Goal: Task Accomplishment & Management: Manage account settings

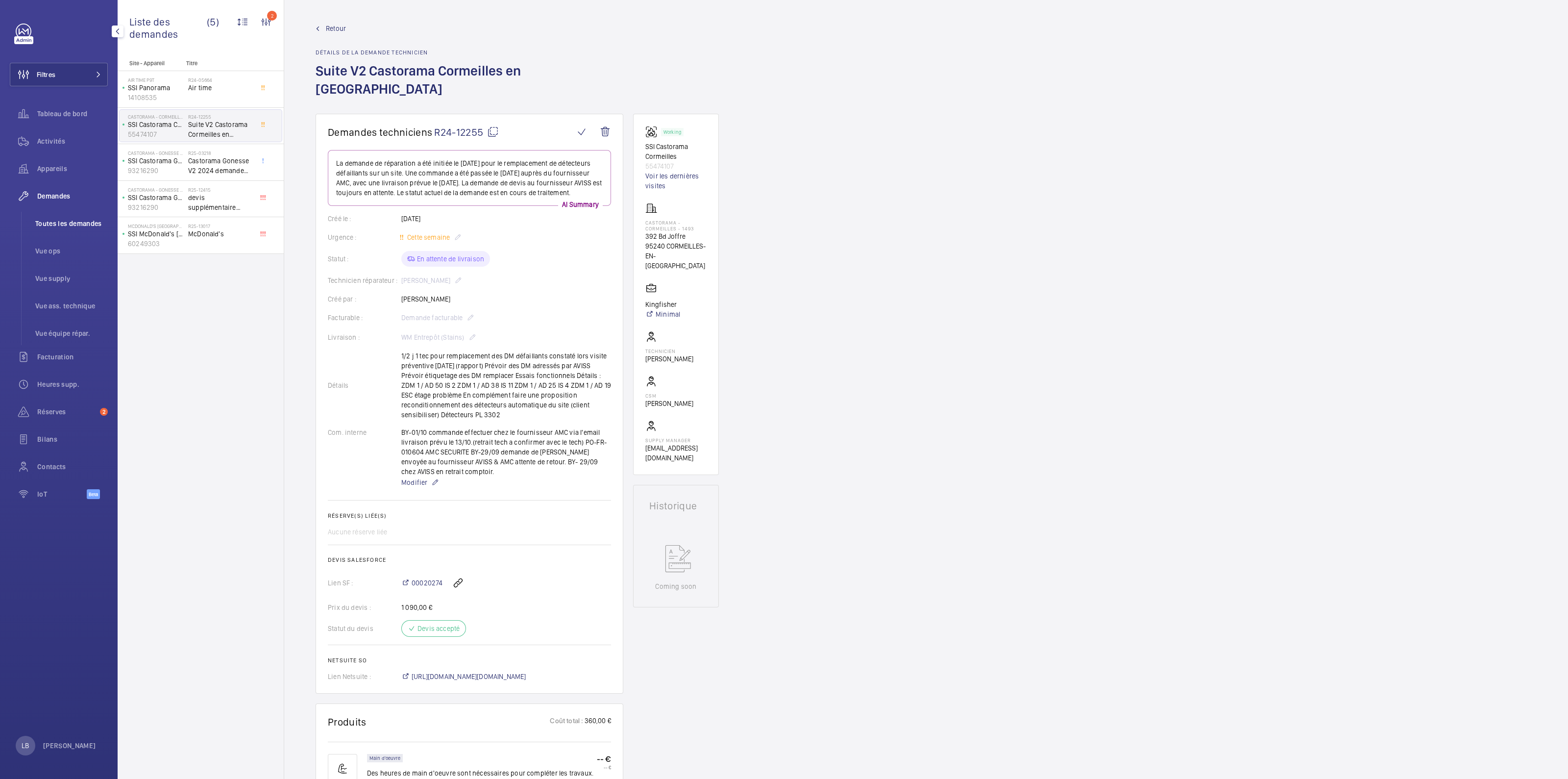
click at [63, 220] on span "Toutes les demandes" at bounding box center [71, 224] width 72 height 10
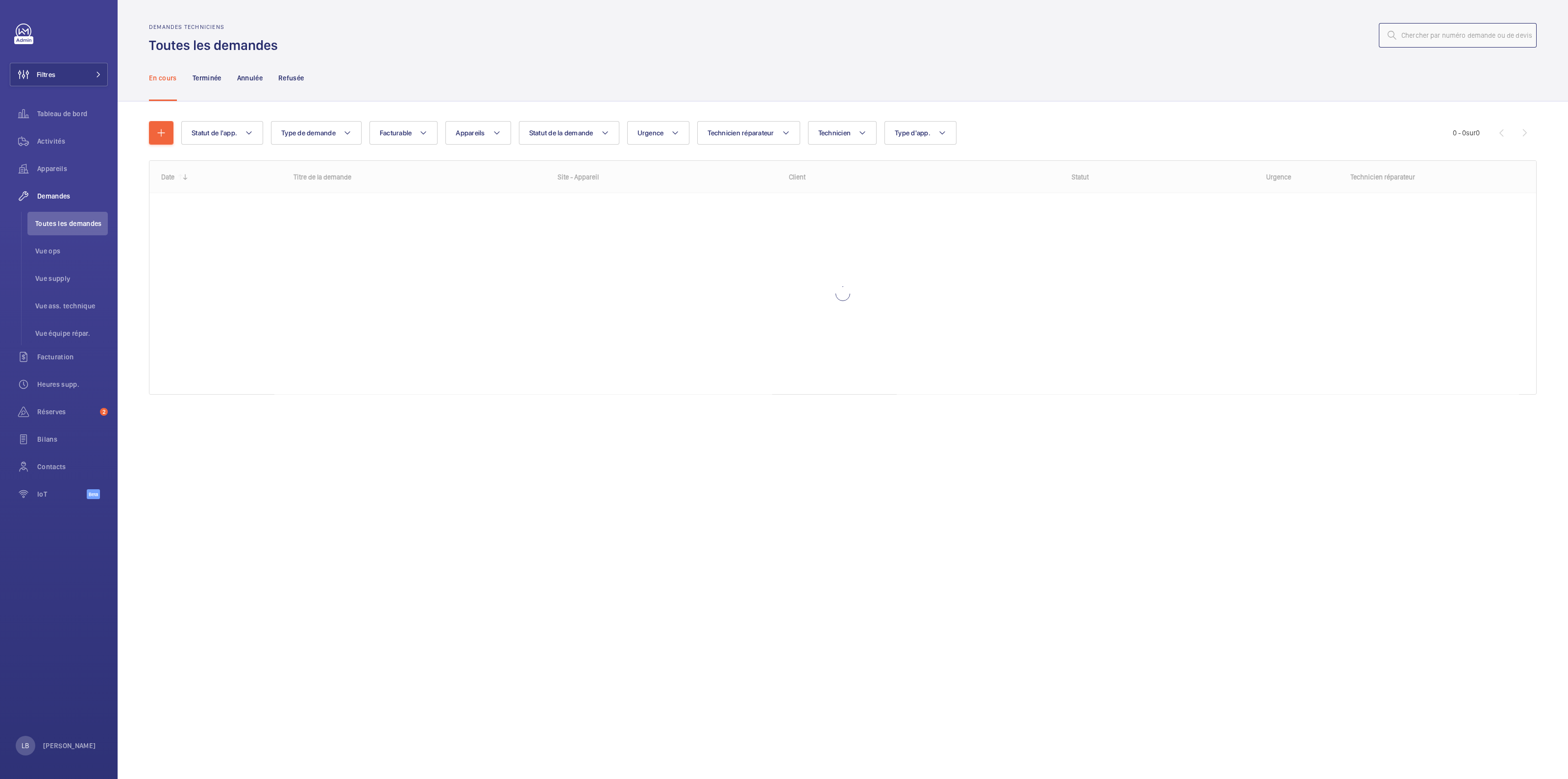
click at [1460, 40] on input "text" at bounding box center [1457, 35] width 158 height 24
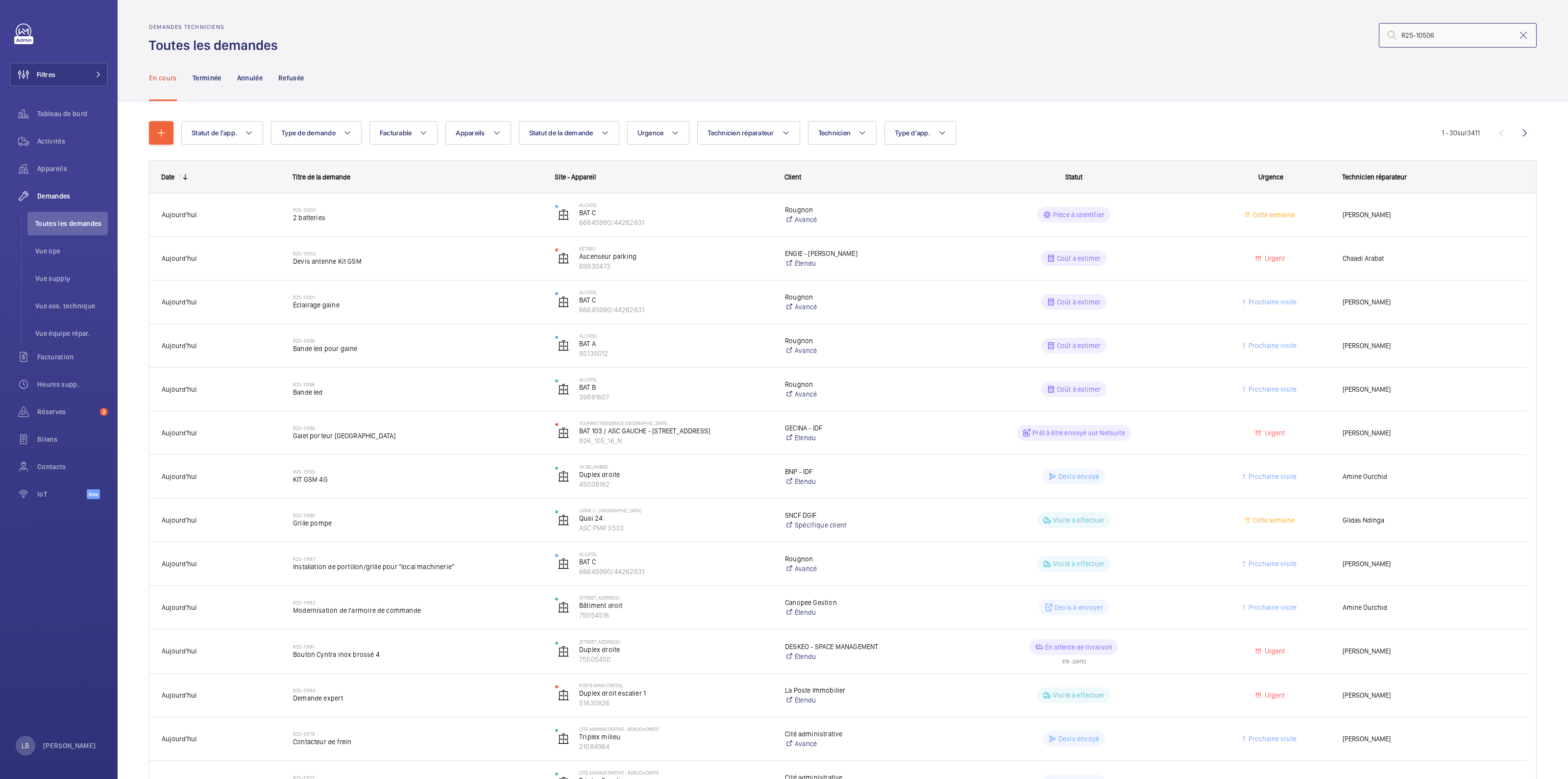
type input "R25-10506"
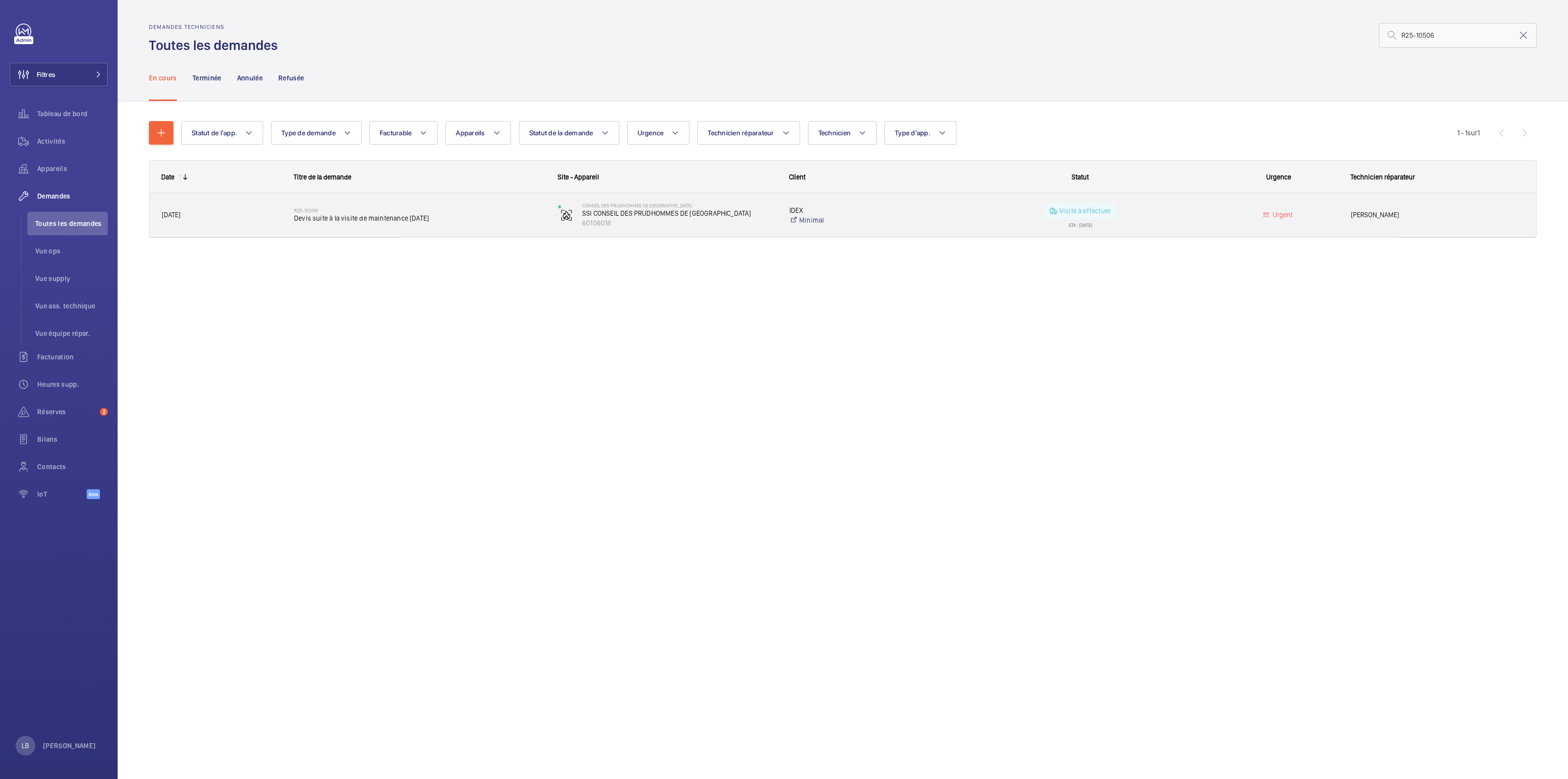
click at [1205, 212] on wm-front-pills-cell "Visite à effectuer ETA : [DATE]" at bounding box center [1080, 215] width 251 height 24
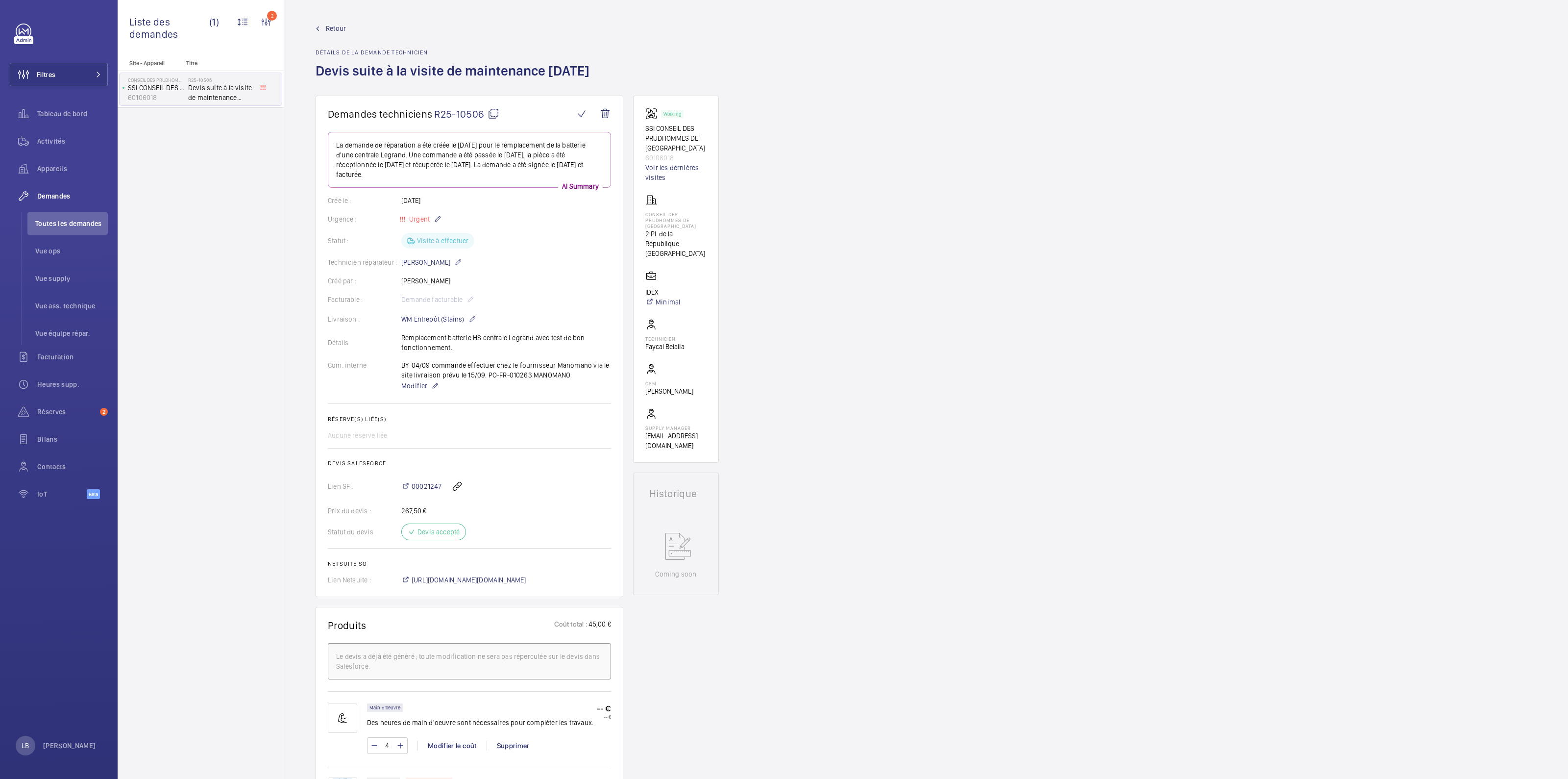
click at [267, 333] on div "Site - Appareil Titre CONSEIL DES PRUDHOMMES DE FONTAINEBLEAU SSI CONSEIL DES P…" at bounding box center [200, 419] width 166 height 719
click at [231, 328] on div "Site - Appareil Titre CONSEIL DES PRUDHOMMES DE FONTAINEBLEAU SSI CONSEIL DES P…" at bounding box center [200, 419] width 166 height 719
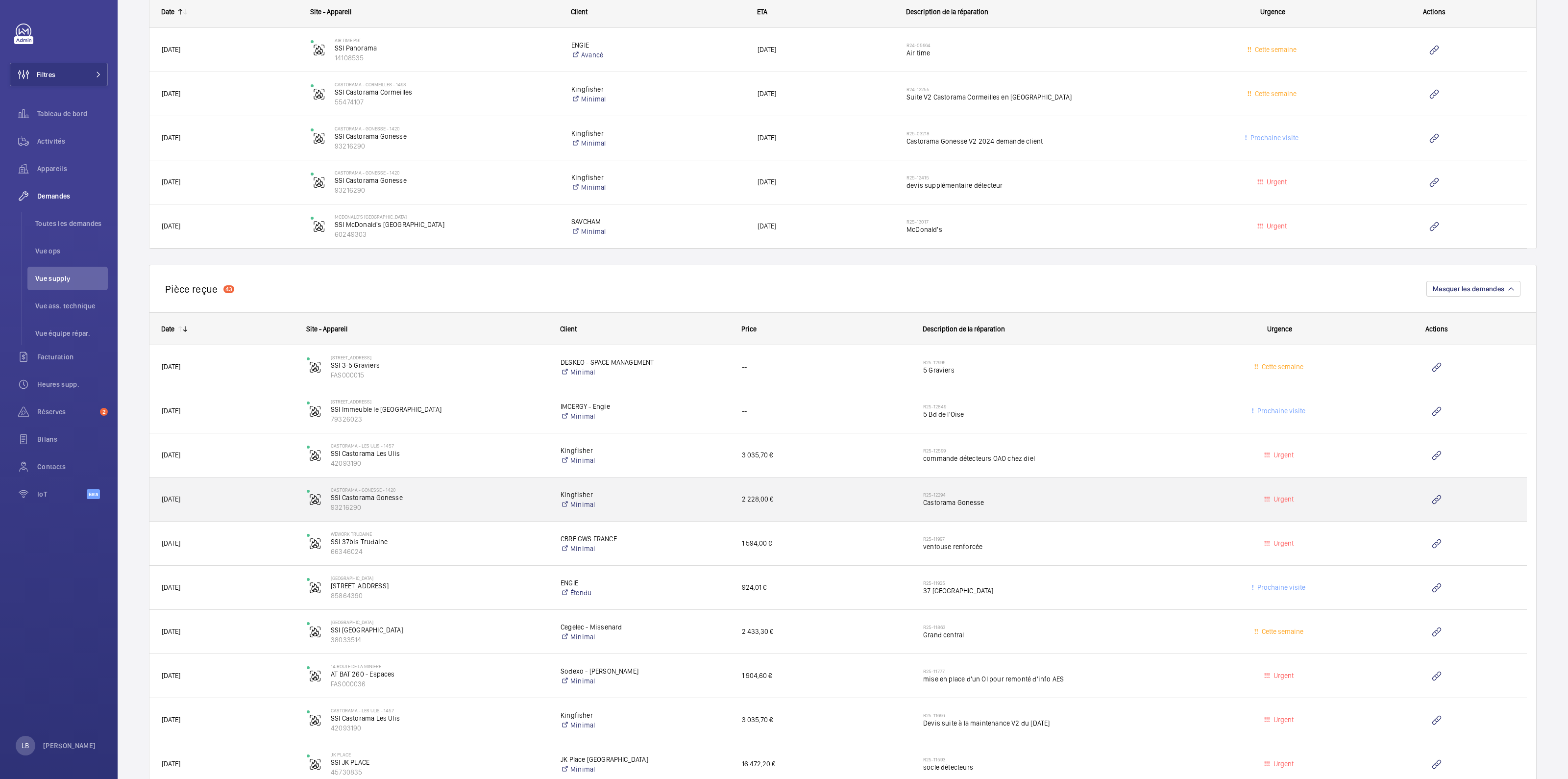
scroll to position [736, 0]
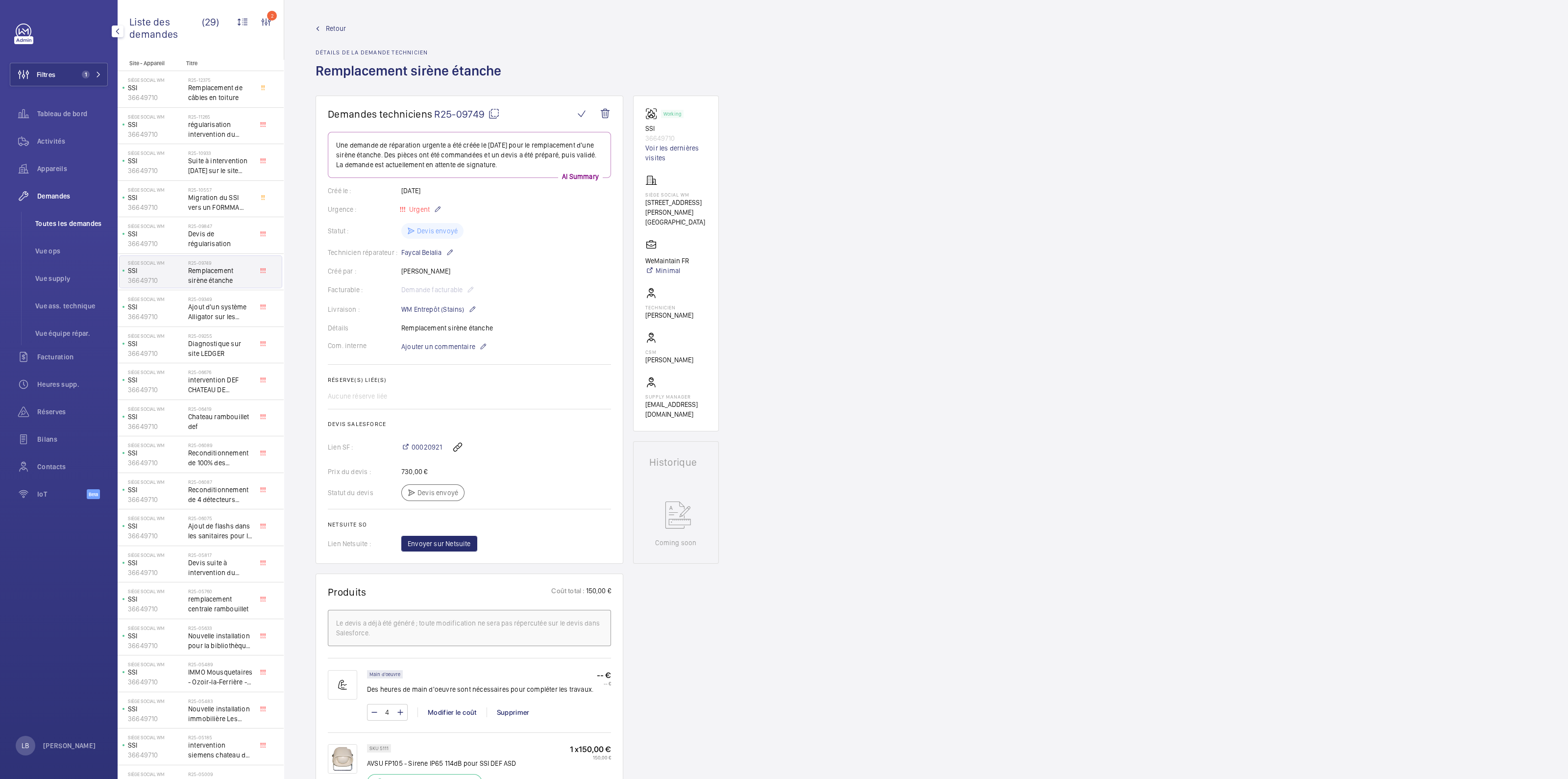
click at [55, 228] on span "Toutes les demandes" at bounding box center [71, 224] width 72 height 10
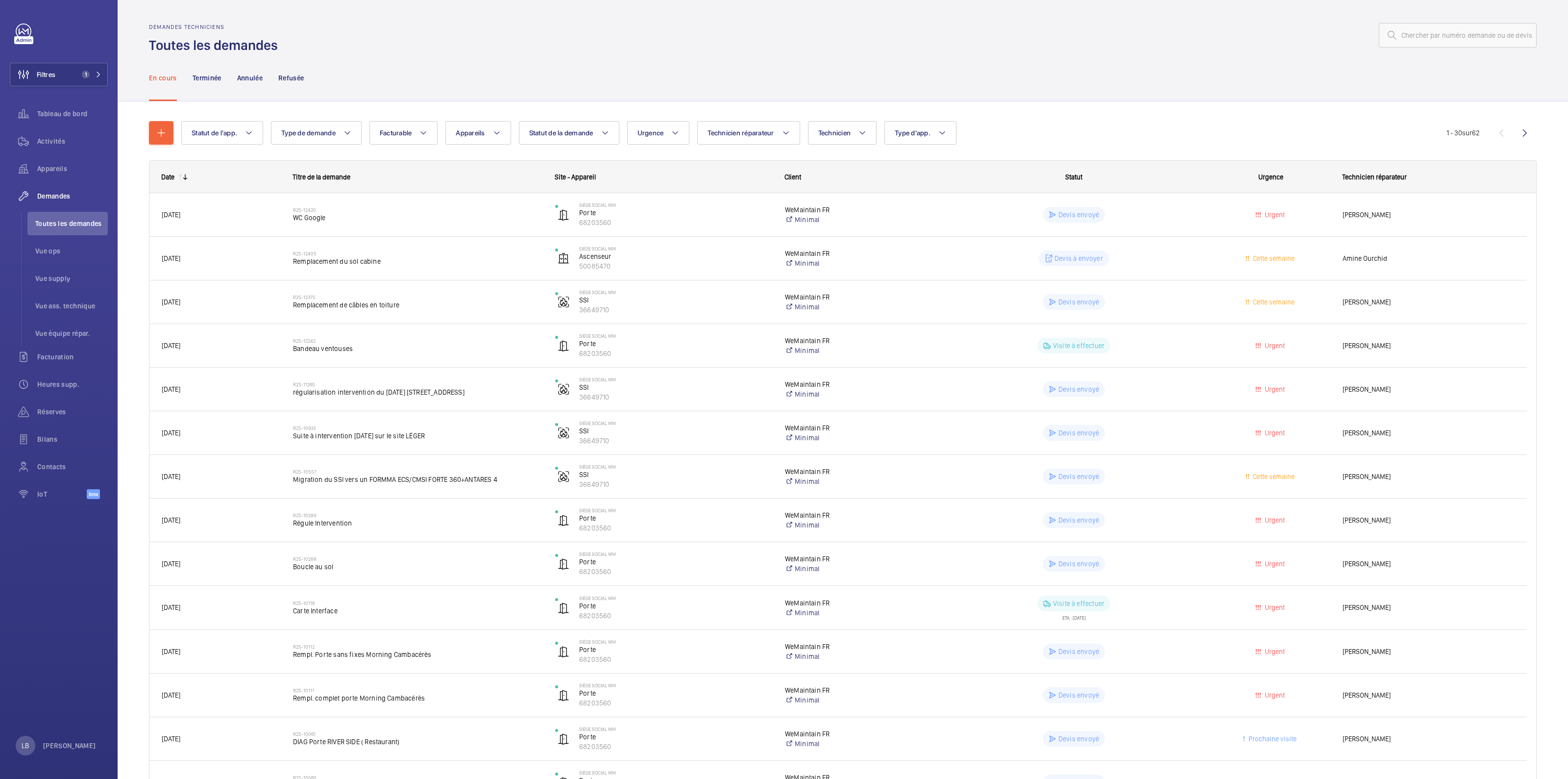
click at [502, 58] on div "En cours Terminée Annulée Refusée" at bounding box center [843, 77] width 1388 height 46
click at [1062, 88] on div "En cours Terminée Annulée Refusée" at bounding box center [843, 77] width 1388 height 46
